Goal: Information Seeking & Learning: Learn about a topic

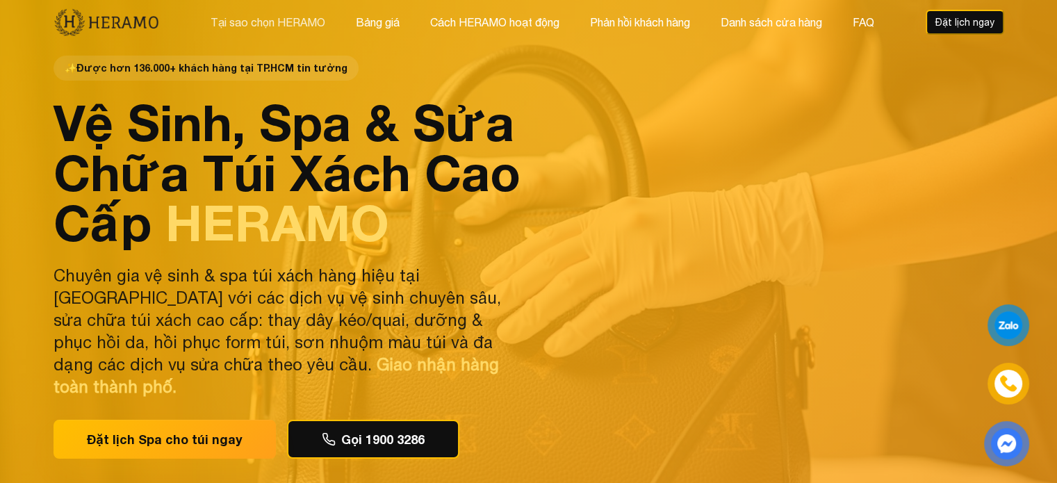
click at [289, 17] on button "Tại sao chọn HERAMO" at bounding box center [267, 22] width 123 height 18
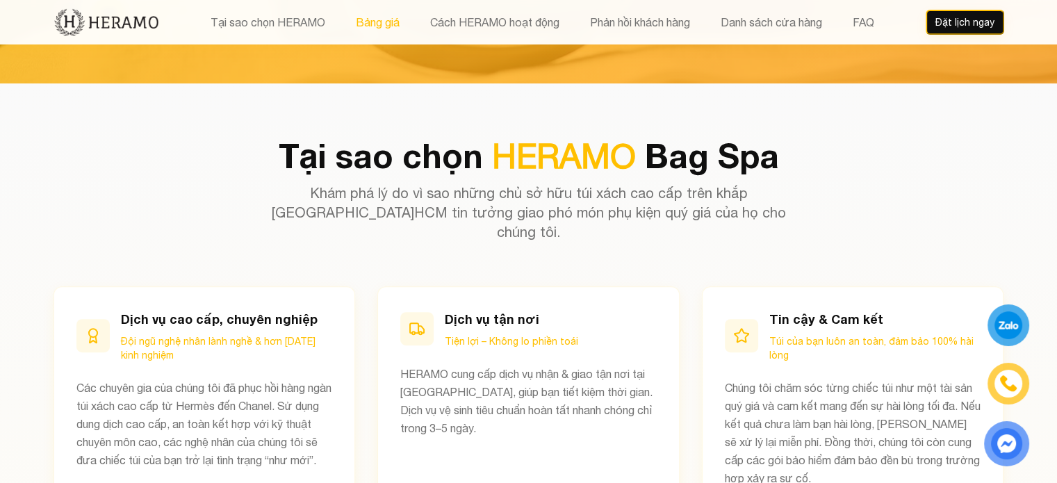
click at [359, 27] on button "Bảng giá" at bounding box center [378, 22] width 52 height 18
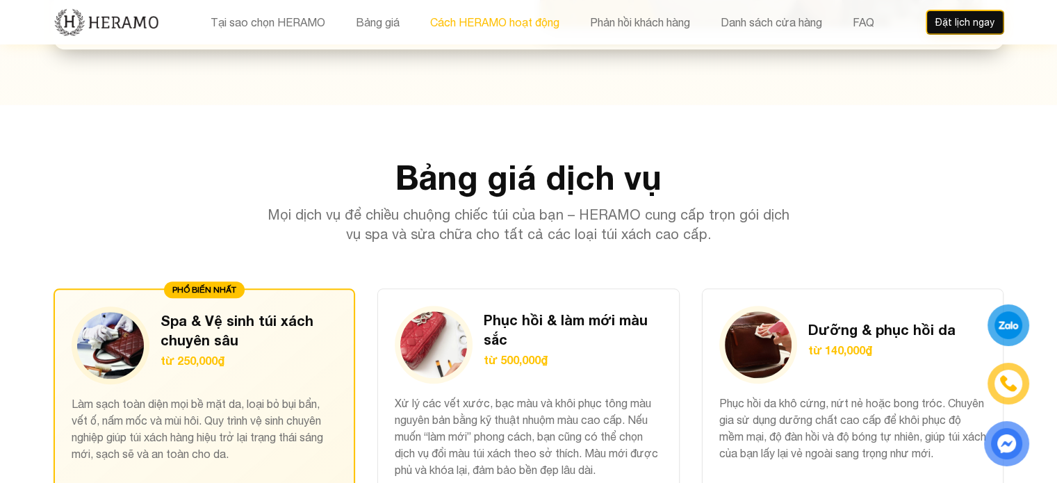
click at [500, 22] on button "Cách HERAMO hoạt động" at bounding box center [495, 22] width 138 height 18
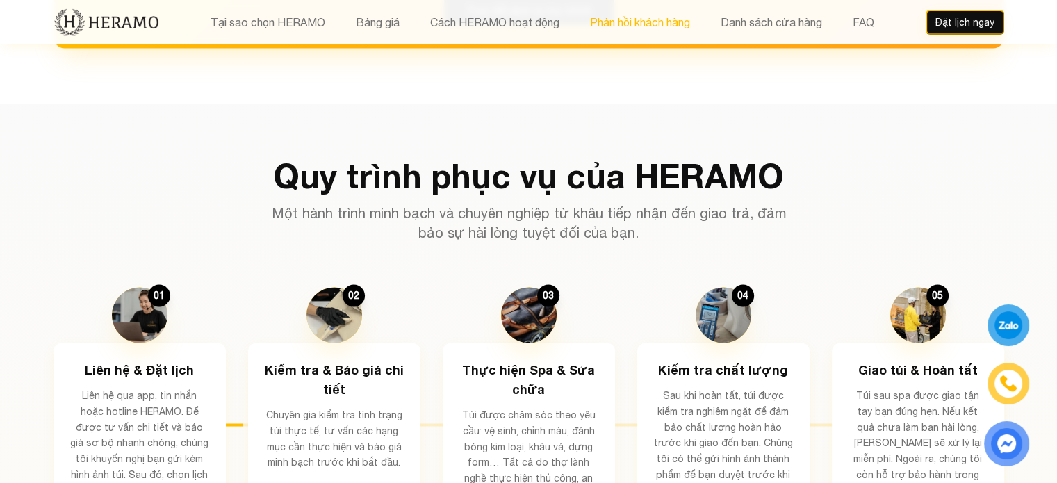
click at [622, 16] on button "Phản hồi khách hàng" at bounding box center [640, 22] width 108 height 18
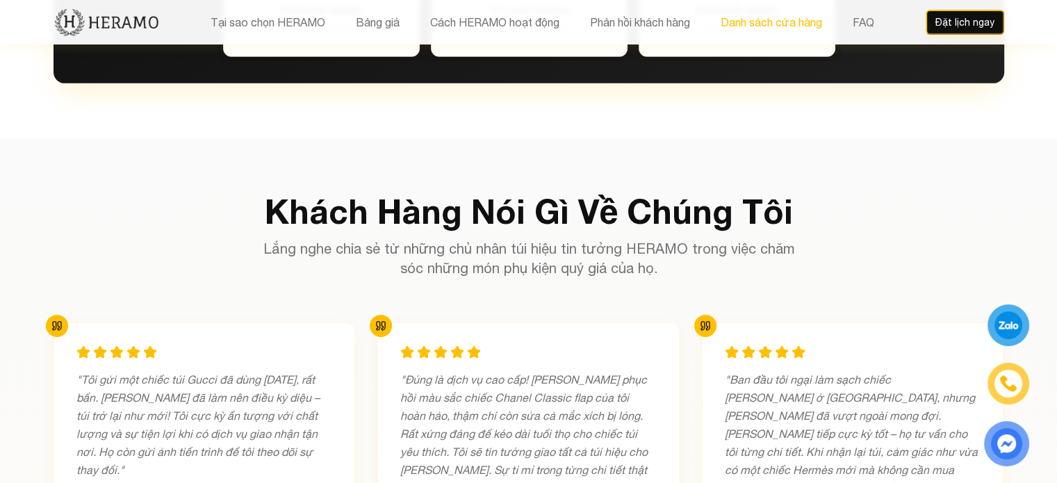
click at [780, 16] on button "Danh sách cửa hàng" at bounding box center [771, 22] width 110 height 18
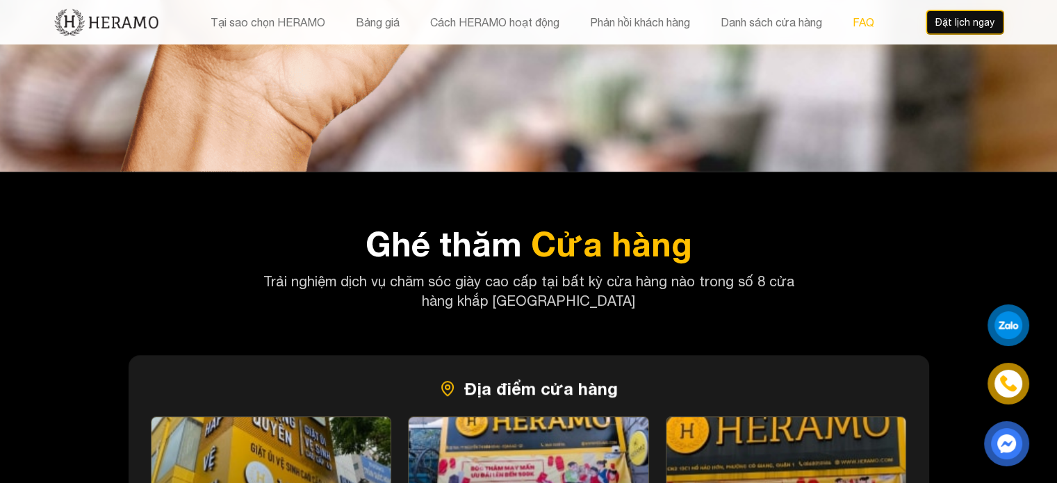
click at [869, 24] on button "FAQ" at bounding box center [863, 22] width 30 height 18
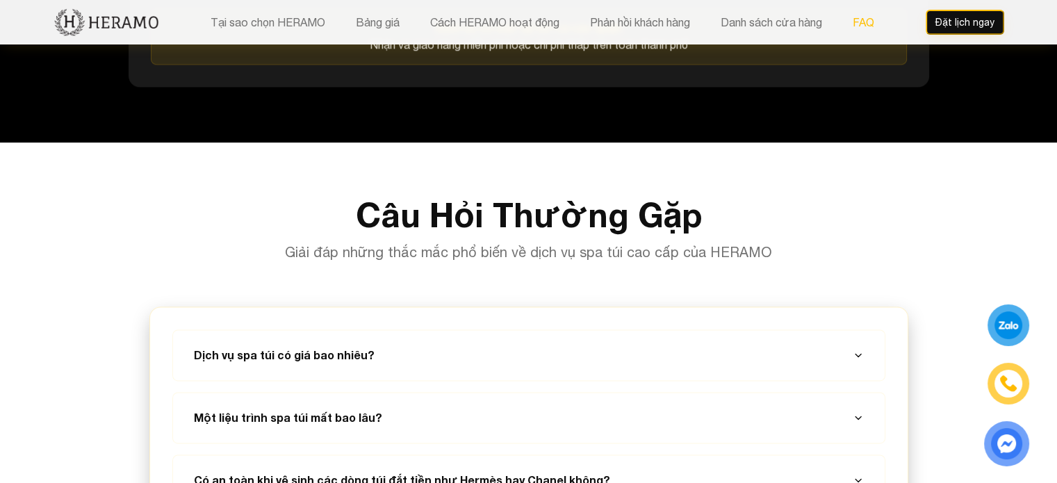
scroll to position [7304, 0]
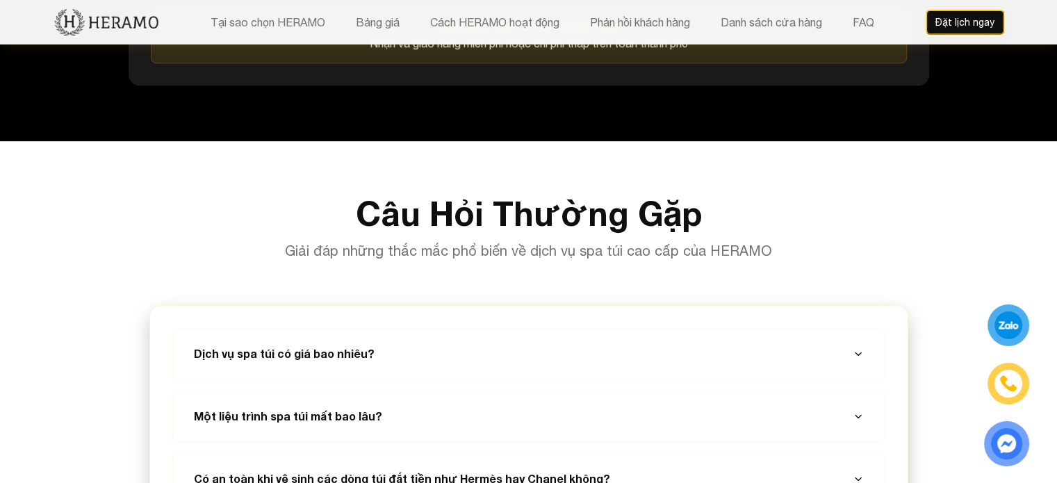
scroll to position [6243, 0]
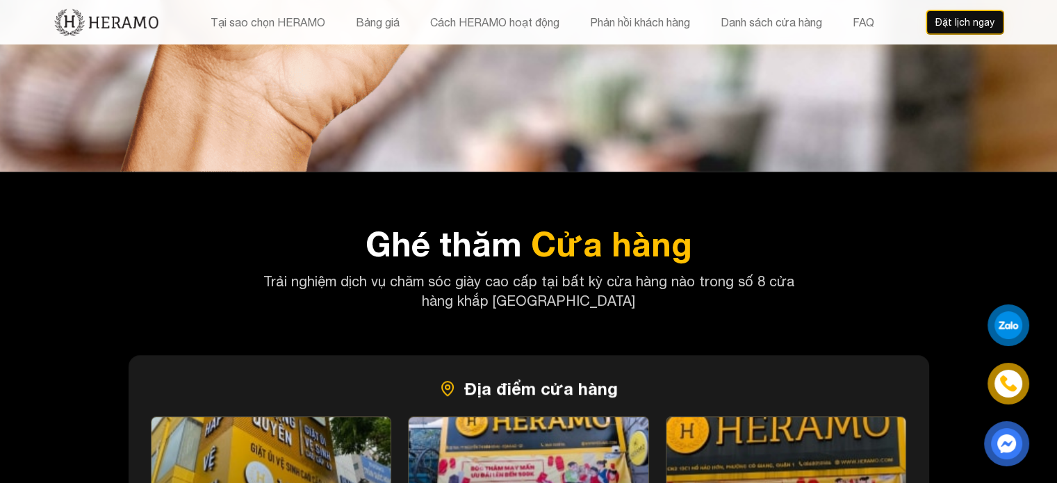
scroll to position [4425, 0]
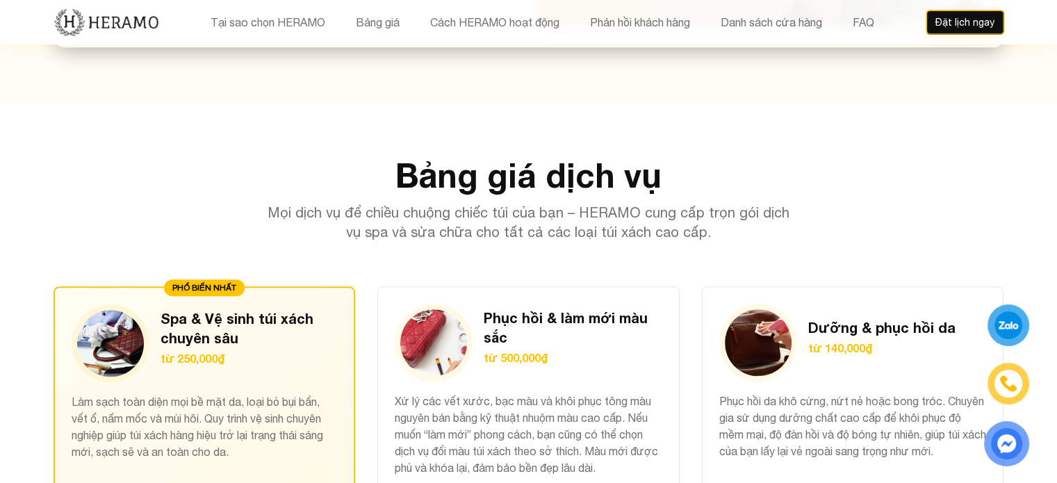
scroll to position [539, 0]
